Goal: Task Accomplishment & Management: Manage account settings

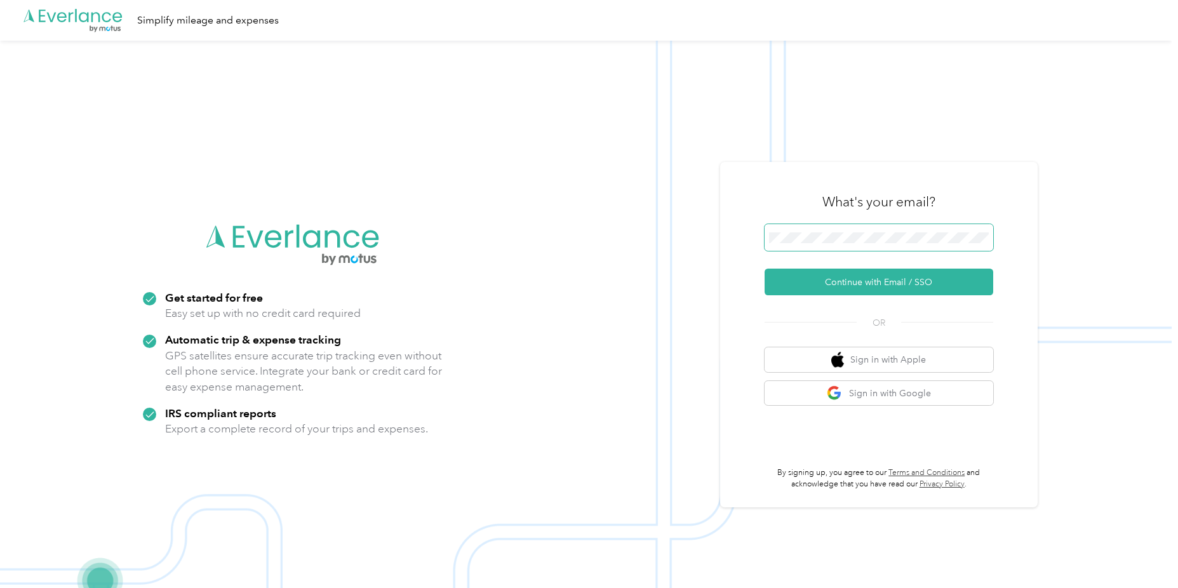
click at [813, 249] on span at bounding box center [879, 237] width 229 height 27
click at [815, 284] on button "Continue with Email / SSO" at bounding box center [879, 282] width 229 height 27
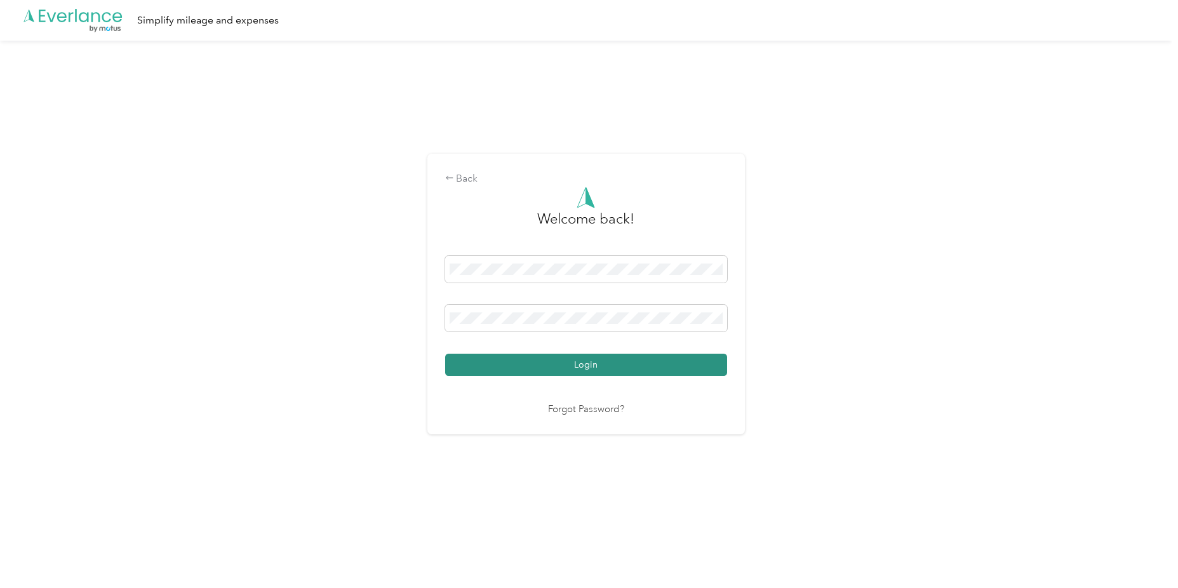
click at [657, 364] on button "Login" at bounding box center [586, 365] width 282 height 22
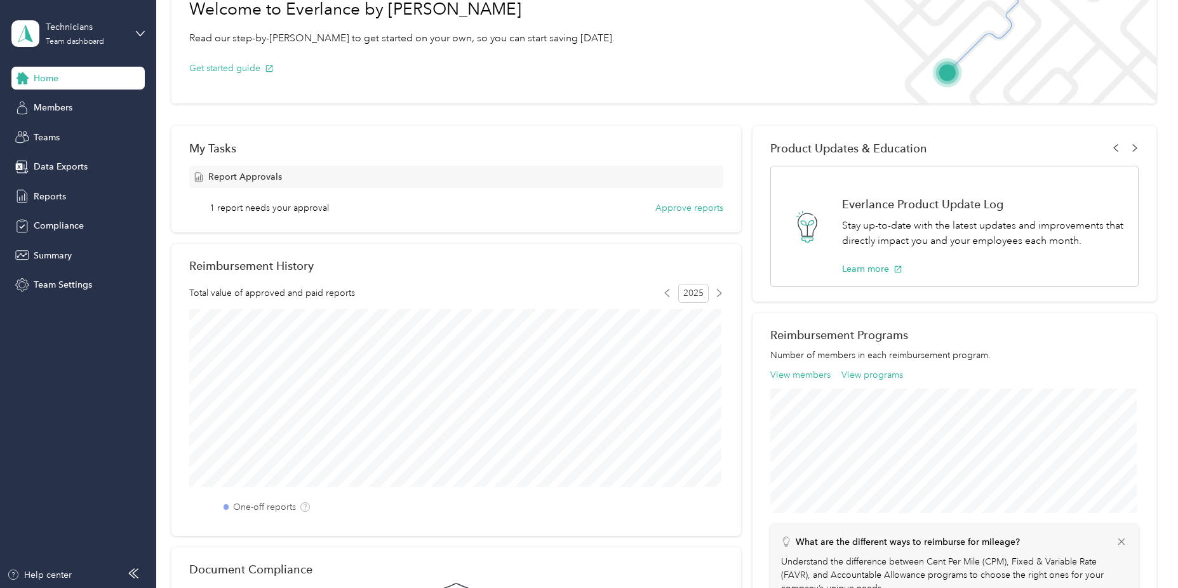
scroll to position [64, 0]
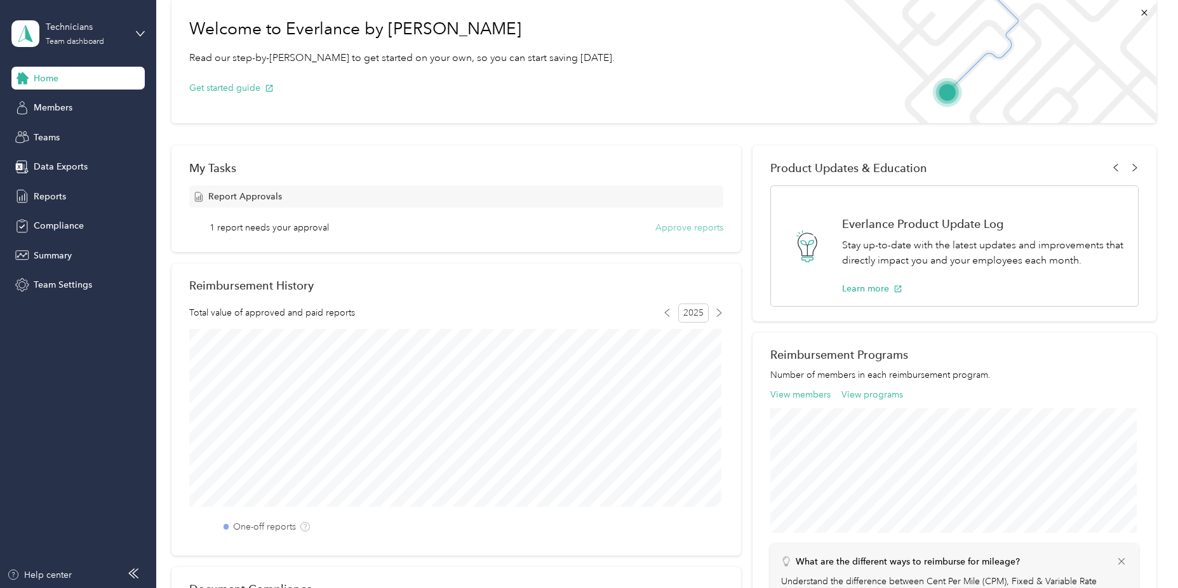
click at [681, 227] on button "Approve reports" at bounding box center [689, 227] width 68 height 13
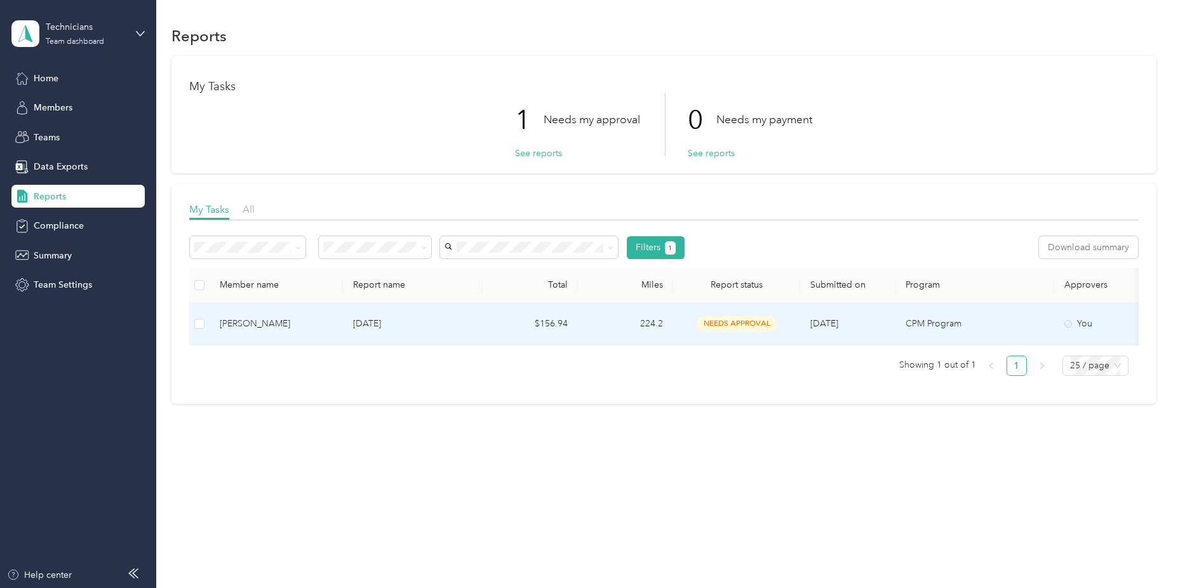
click at [718, 318] on span "needs approval" at bounding box center [737, 323] width 80 height 15
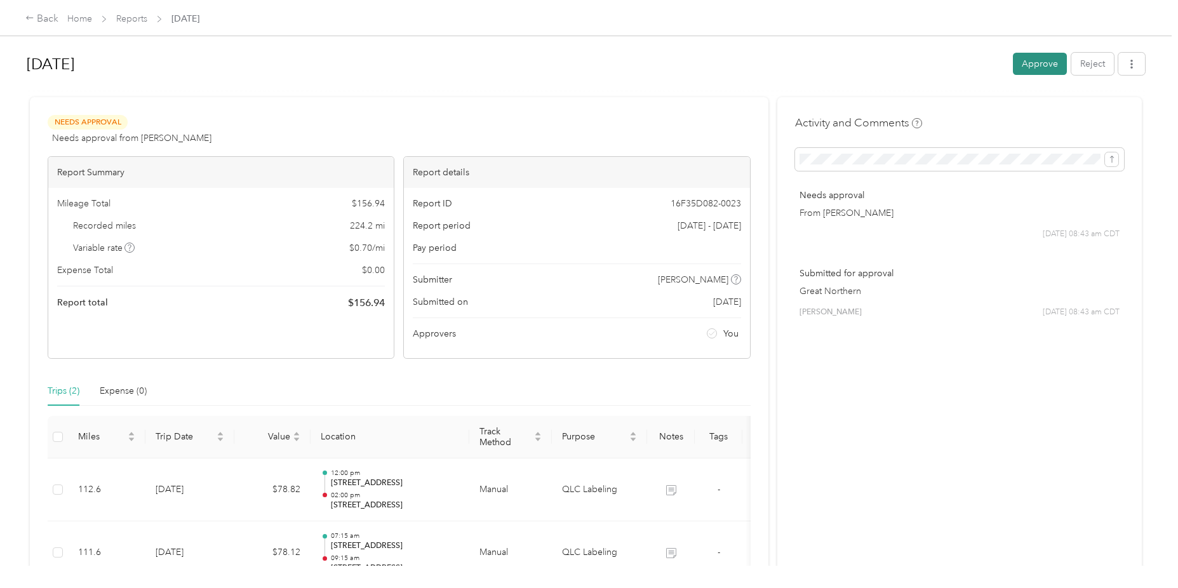
click at [1021, 65] on button "Approve" at bounding box center [1040, 64] width 54 height 22
